Goal: Task Accomplishment & Management: Complete application form

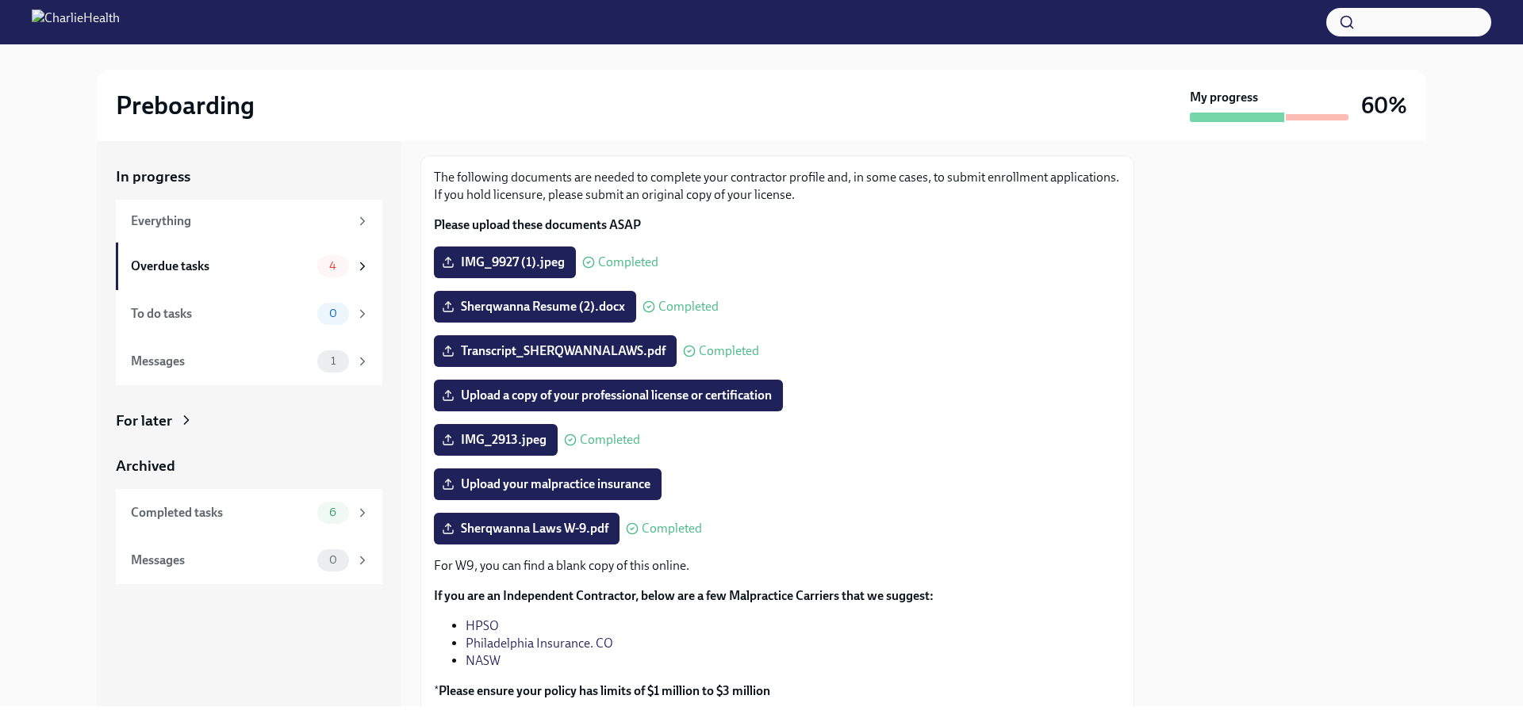
scroll to position [201, 0]
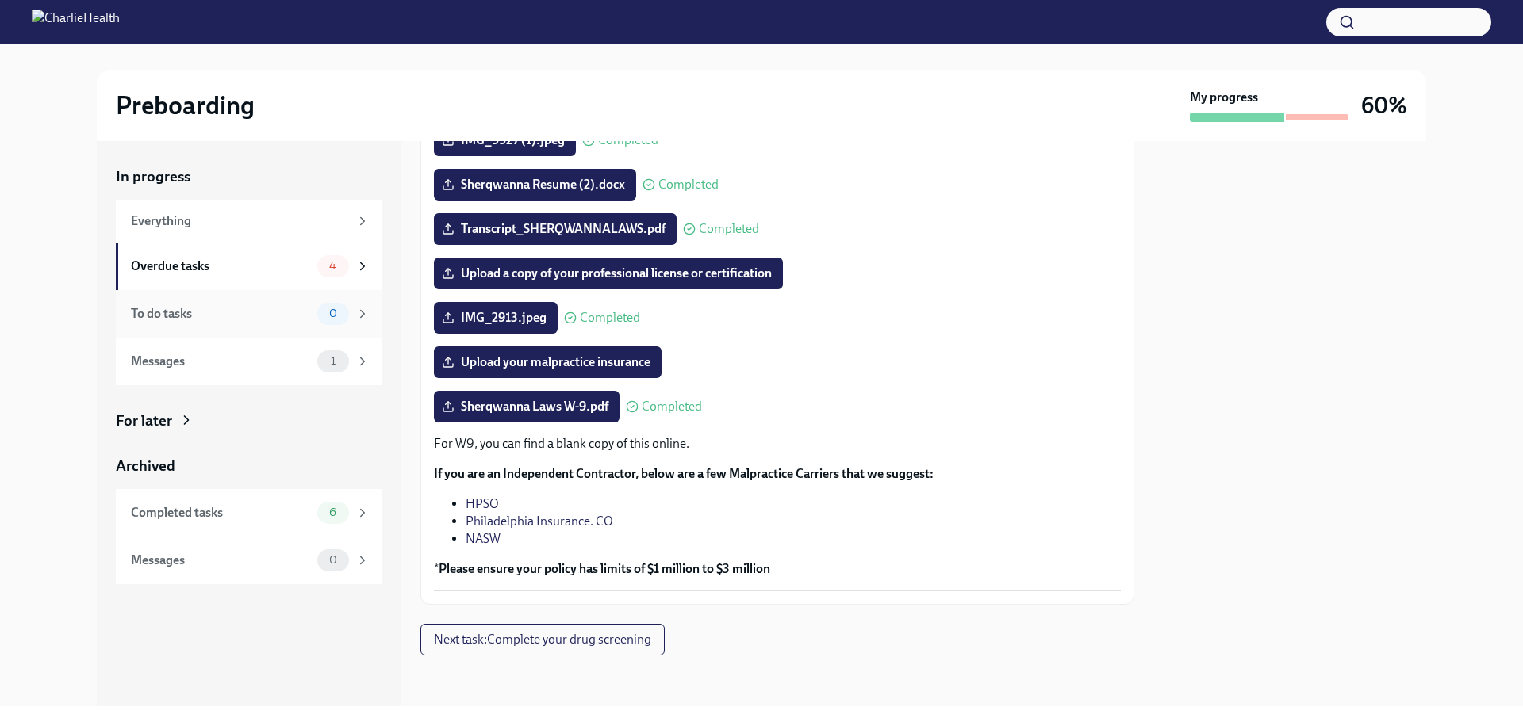
click at [269, 314] on div "To do tasks" at bounding box center [221, 313] width 180 height 17
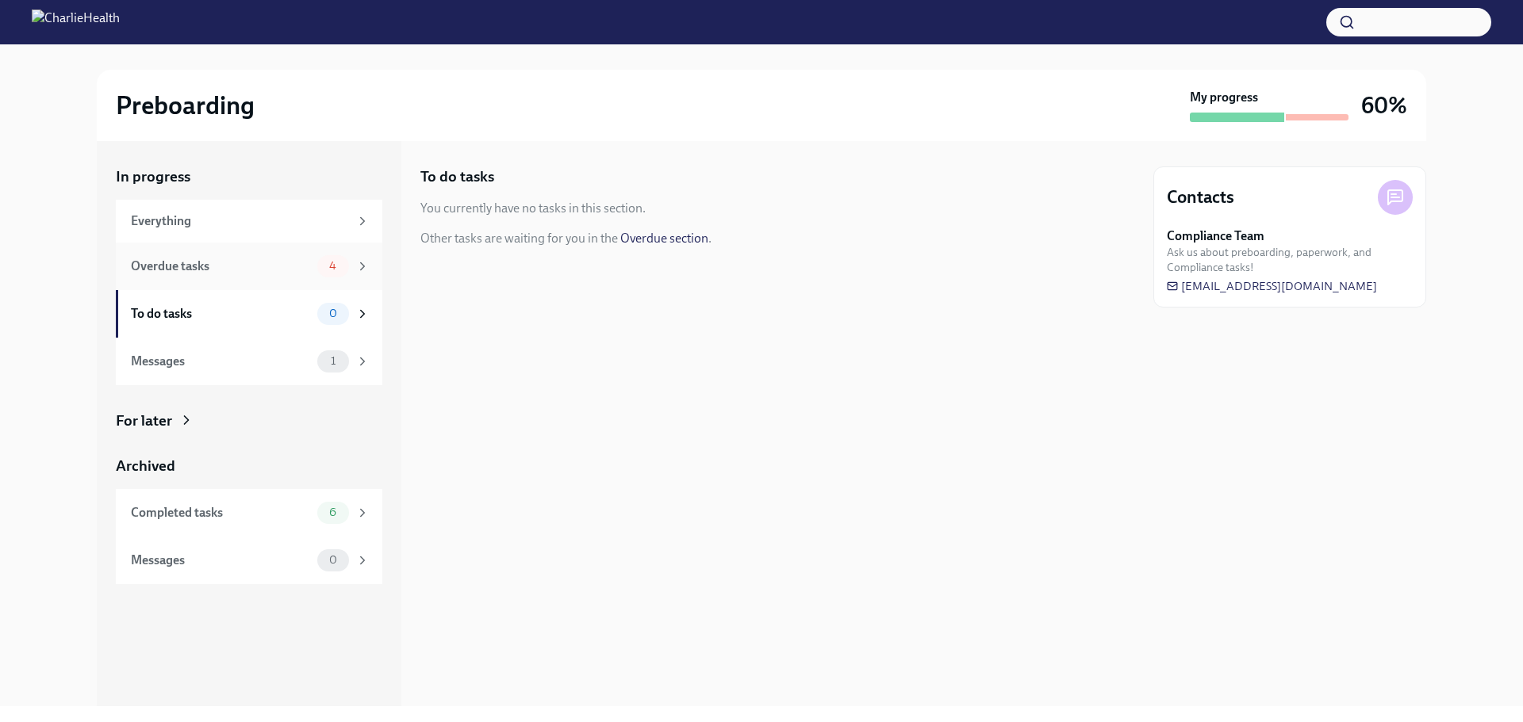
click at [270, 270] on div "Overdue tasks" at bounding box center [221, 266] width 180 height 17
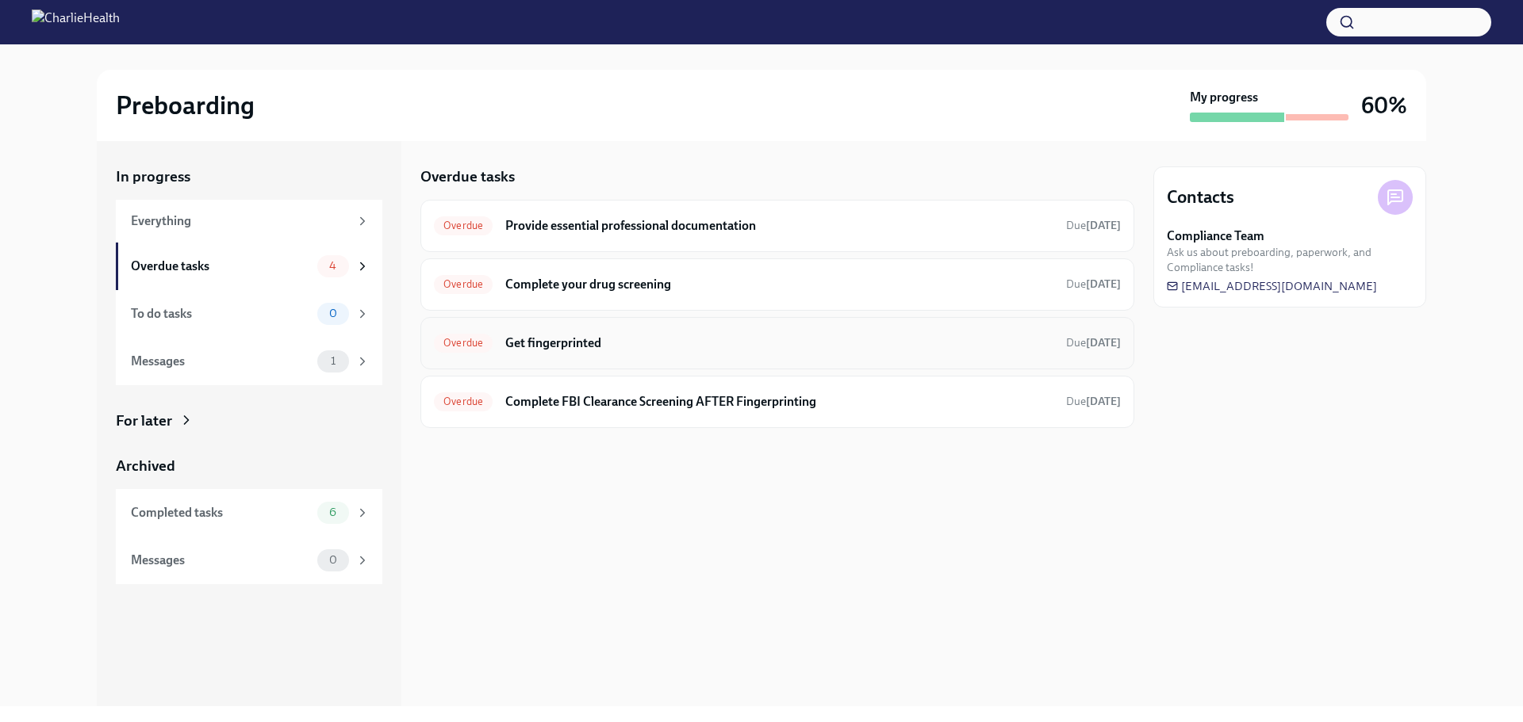
click at [552, 328] on div "Overdue Get fingerprinted Due [DATE]" at bounding box center [777, 343] width 714 height 52
click at [660, 404] on h6 "Complete FBI Clearance Screening AFTER Fingerprinting" at bounding box center [779, 401] width 548 height 17
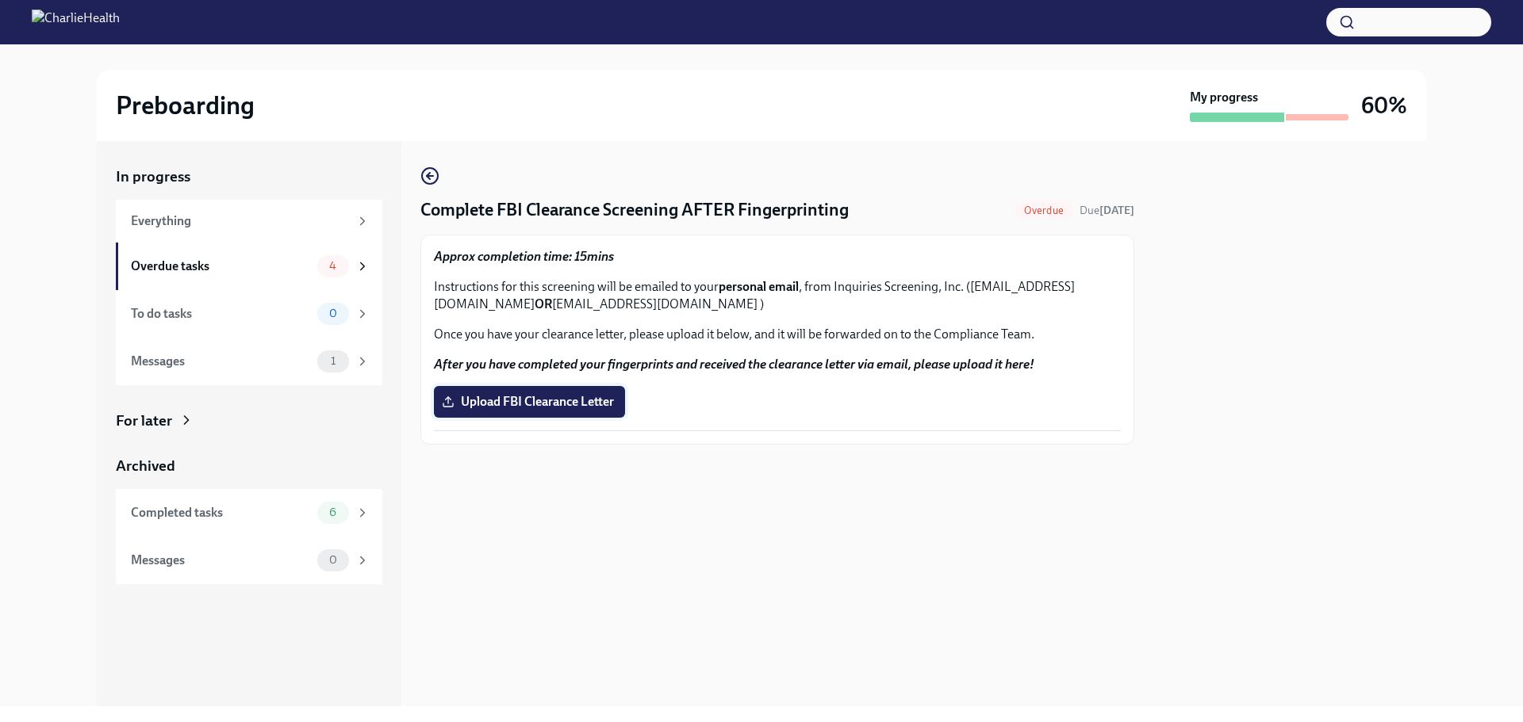
click at [607, 406] on span "Upload FBI Clearance Letter" at bounding box center [529, 402] width 169 height 16
click at [0, 0] on input "Upload FBI Clearance Letter" at bounding box center [0, 0] width 0 height 0
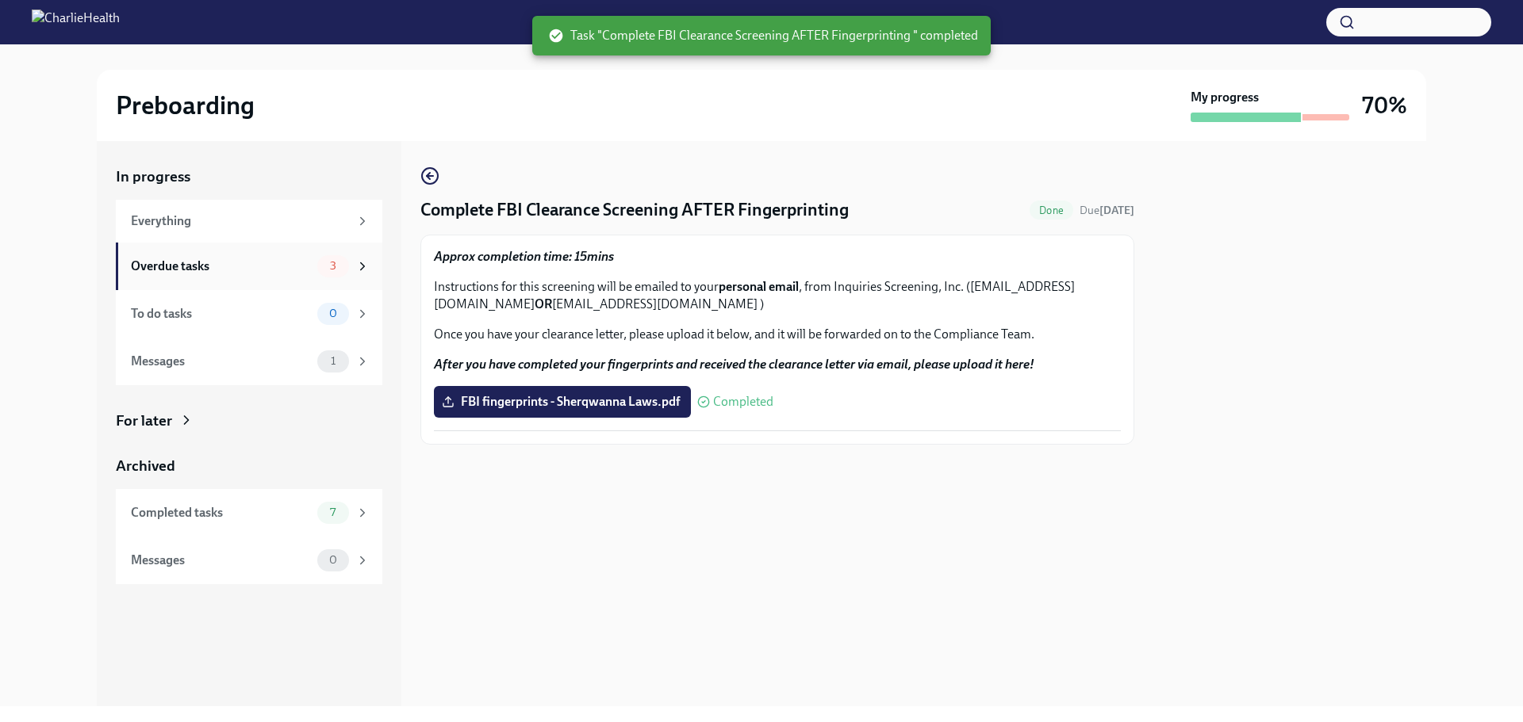
click at [272, 276] on div "Overdue tasks 3" at bounding box center [250, 266] width 239 height 22
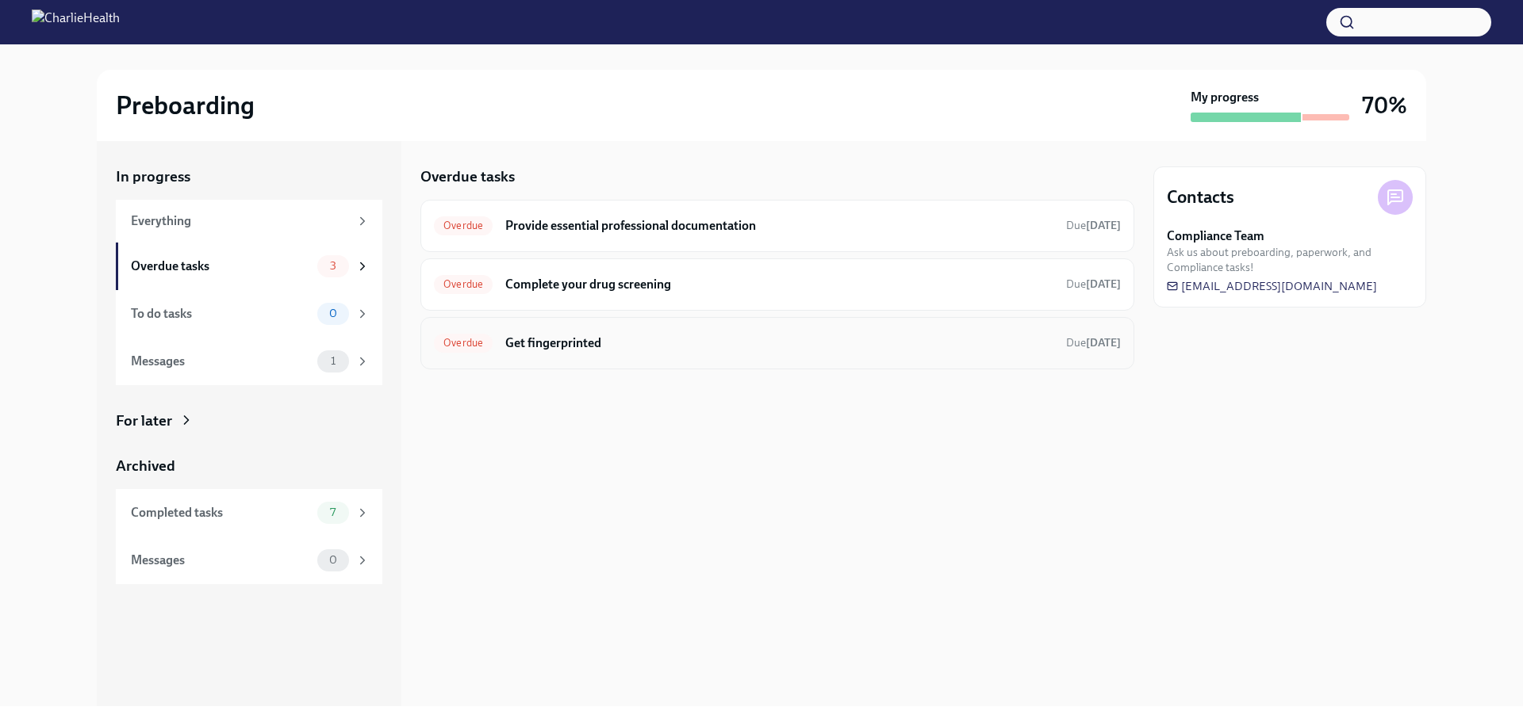
click at [630, 336] on h6 "Get fingerprinted" at bounding box center [779, 343] width 548 height 17
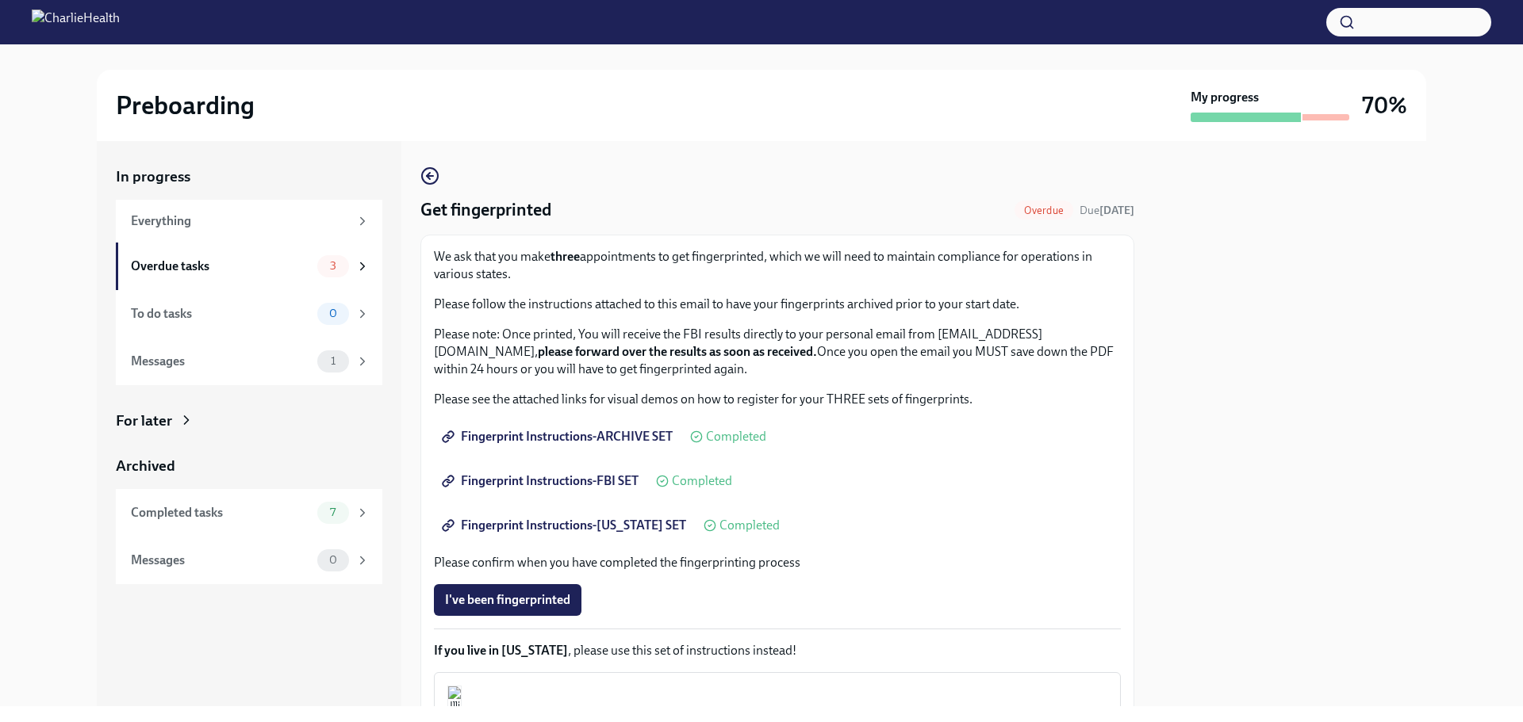
scroll to position [152, 0]
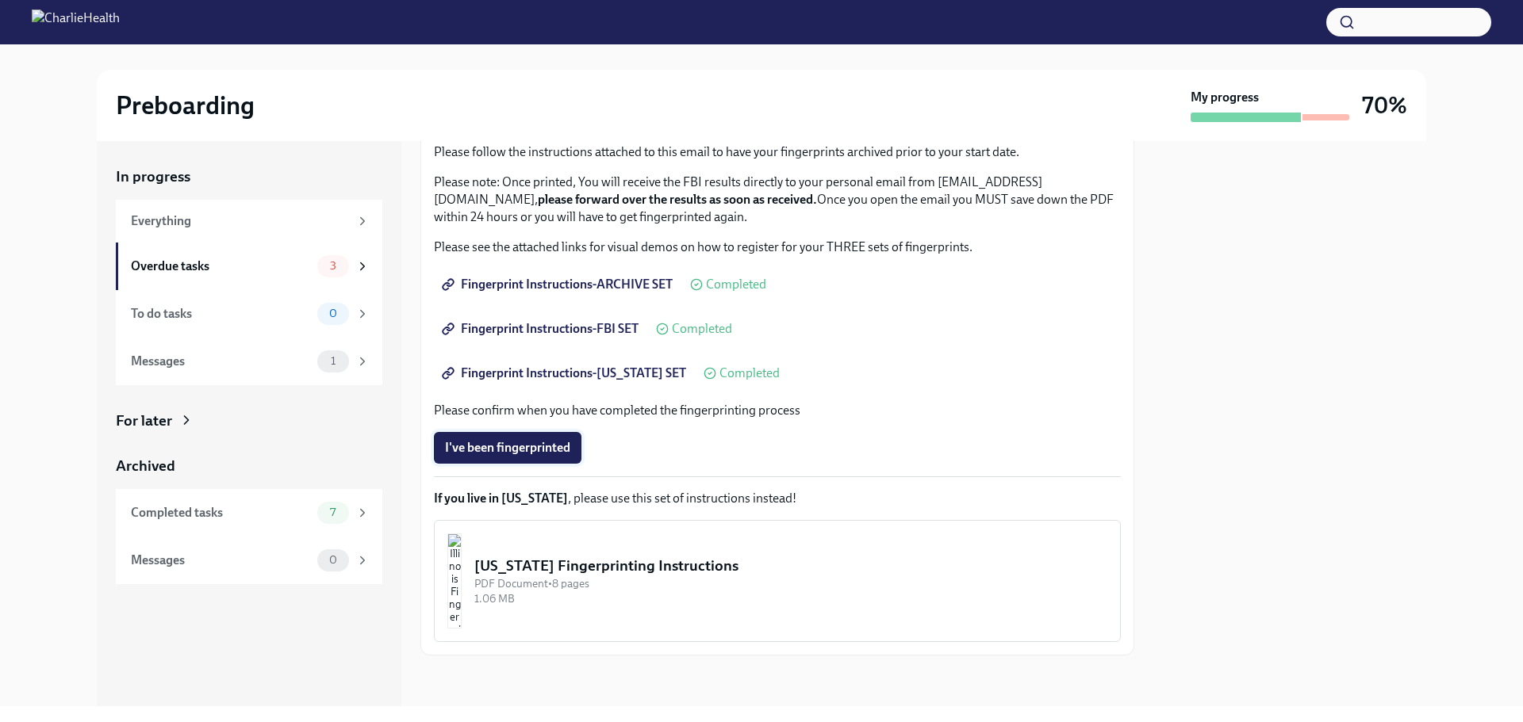
click at [546, 448] on span "I've been fingerprinted" at bounding box center [507, 448] width 125 height 16
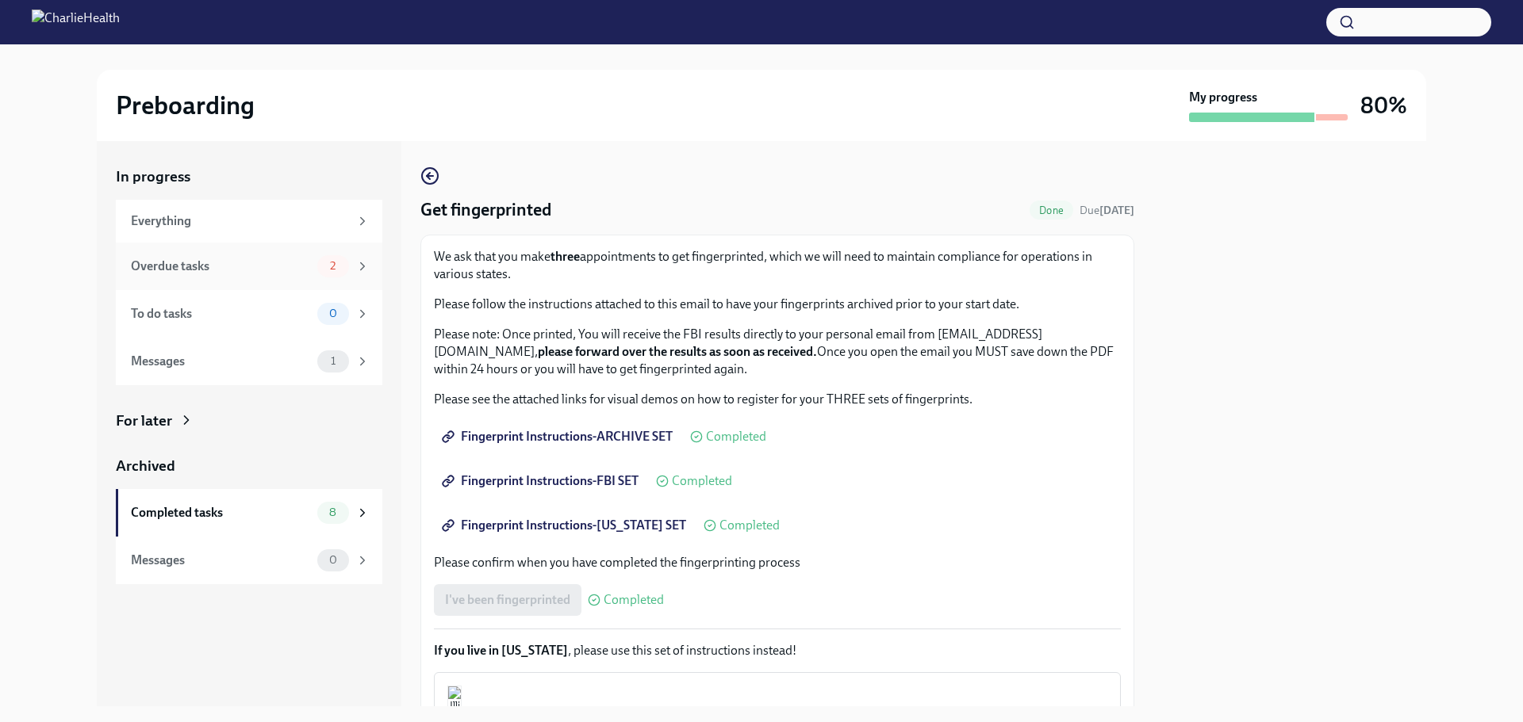
click at [282, 264] on div "Overdue tasks" at bounding box center [221, 266] width 180 height 17
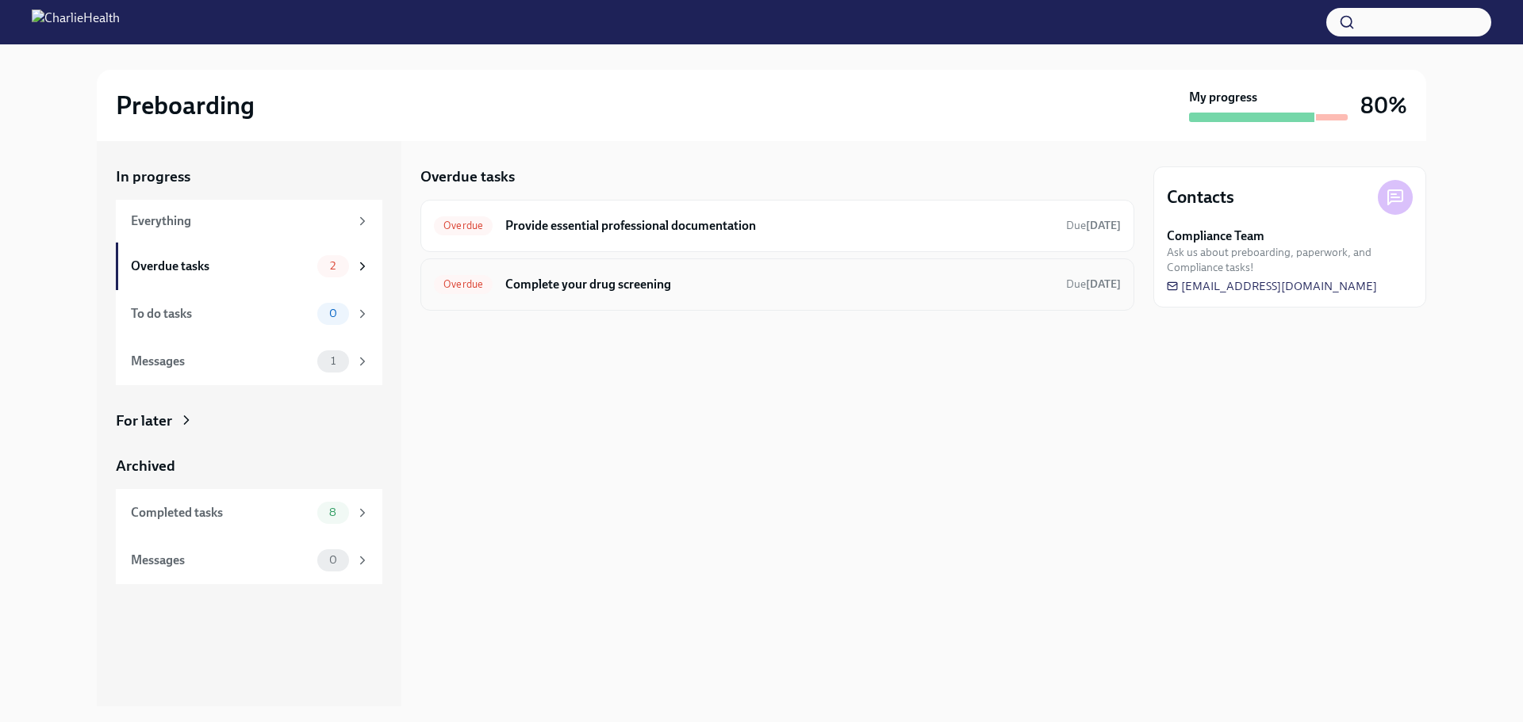
click at [713, 279] on h6 "Complete your drug screening" at bounding box center [779, 284] width 548 height 17
